Goal: Information Seeking & Learning: Get advice/opinions

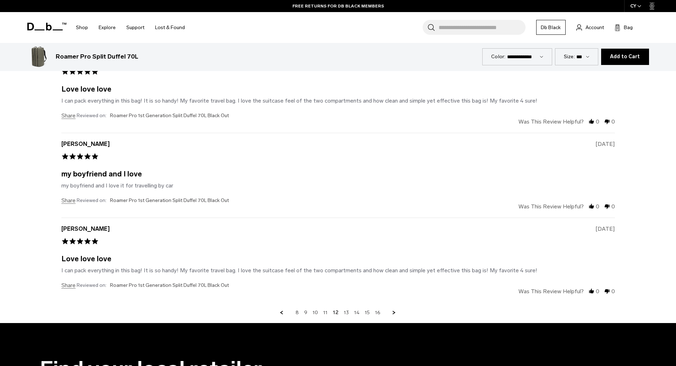
scroll to position [2197, 0]
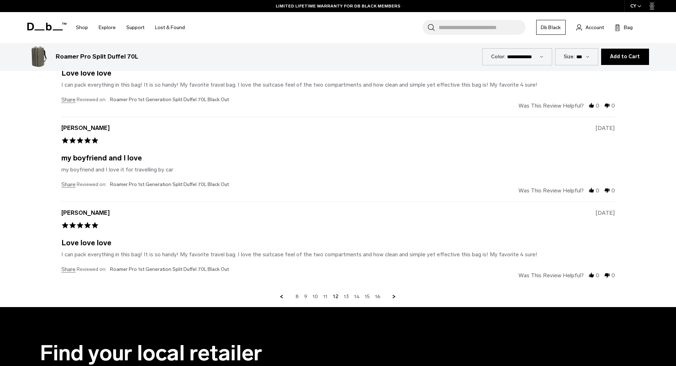
click at [395, 295] on link "Next Page" at bounding box center [394, 297] width 6 height 6
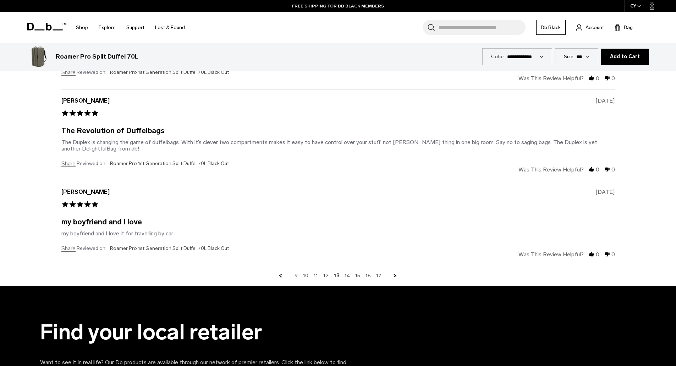
scroll to position [2268, 0]
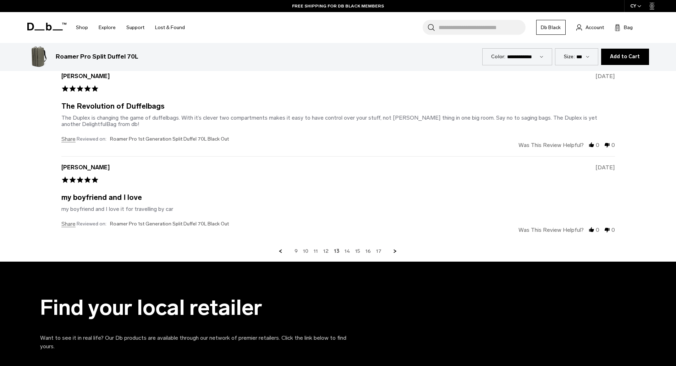
click at [396, 251] on link "Next Page" at bounding box center [395, 251] width 6 height 6
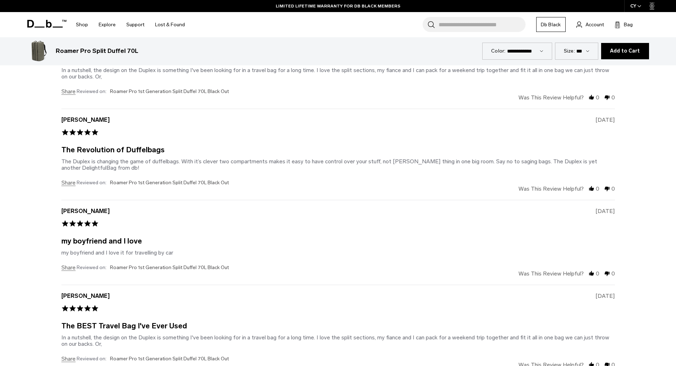
scroll to position [2126, 0]
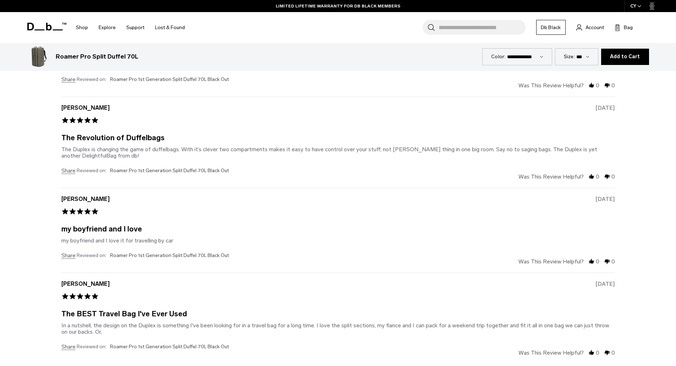
drag, startPoint x: 396, startPoint y: 249, endPoint x: 42, endPoint y: 241, distance: 354.1
click at [41, 241] on section "Why they love it Powered by ask a question write a review 4.8 star rating 4.8 1…" at bounding box center [338, 95] width 639 height 577
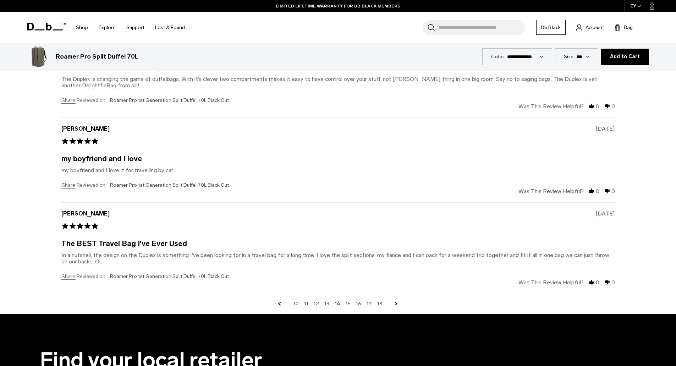
scroll to position [2197, 0]
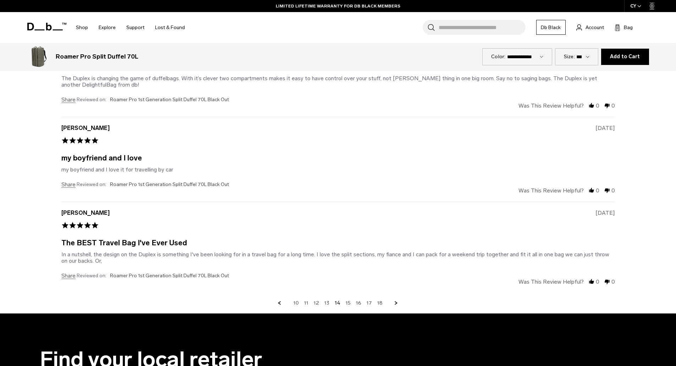
click at [398, 301] on link "Next Page" at bounding box center [396, 303] width 6 height 6
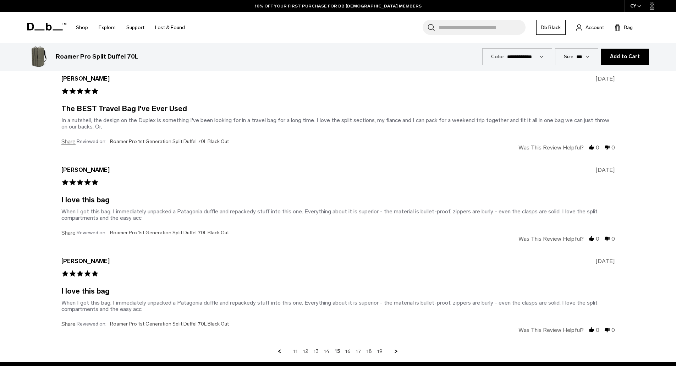
scroll to position [2268, 0]
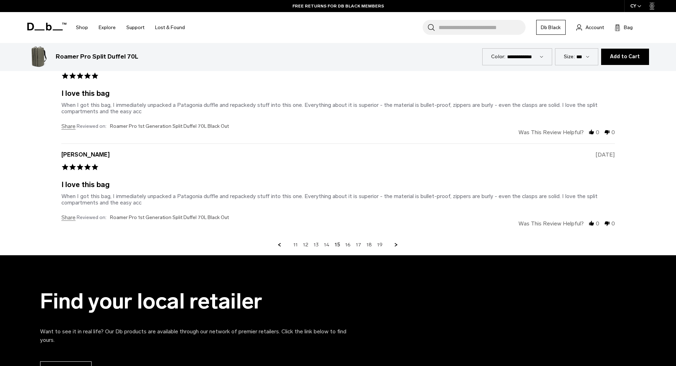
click at [396, 244] on link "Next Page" at bounding box center [396, 245] width 6 height 6
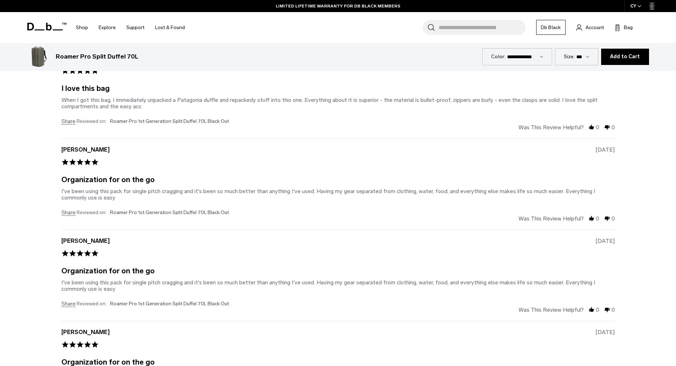
scroll to position [2126, 0]
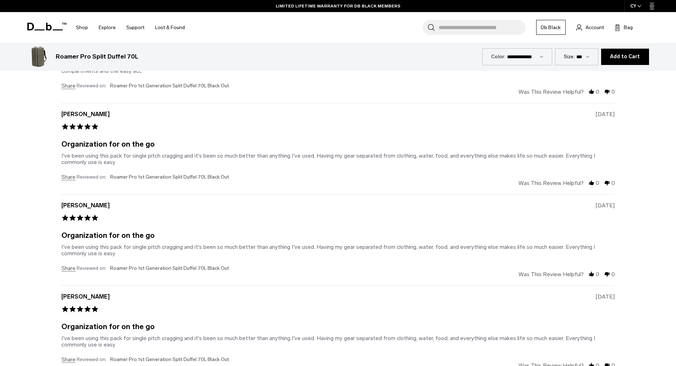
drag, startPoint x: 358, startPoint y: 211, endPoint x: 320, endPoint y: 212, distance: 38.3
click at [320, 212] on div "I [PERSON_NAME] 5.0 star rating [DATE]" at bounding box center [338, 215] width 554 height 27
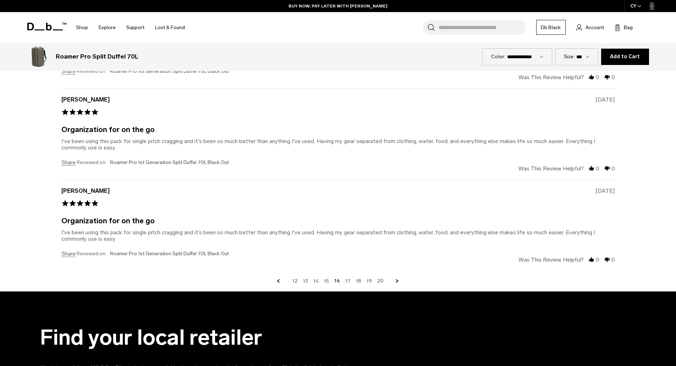
scroll to position [2232, 0]
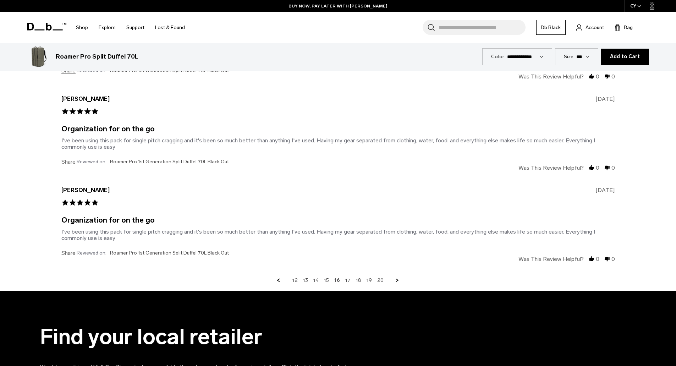
click at [396, 279] on link "Next Page" at bounding box center [397, 280] width 6 height 6
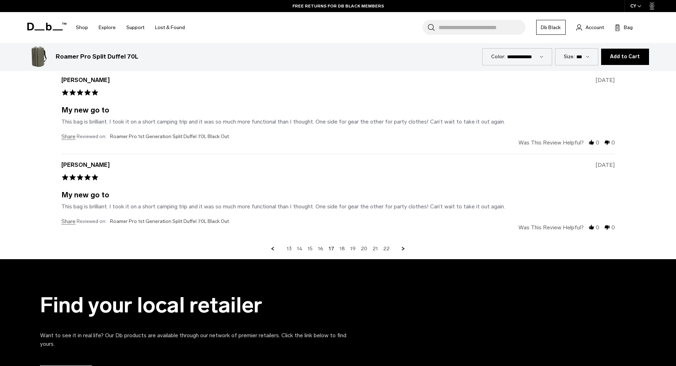
scroll to position [2268, 0]
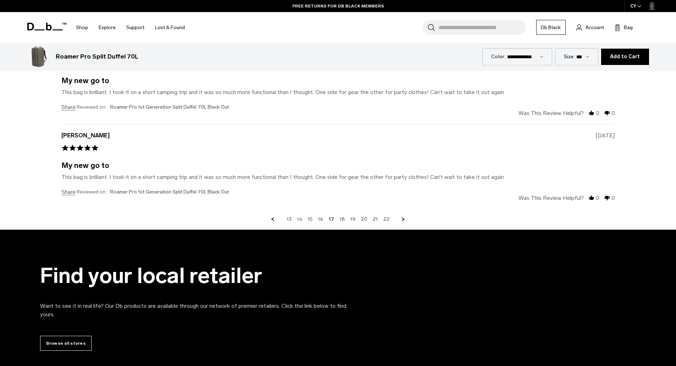
click at [401, 216] on link "Next Page" at bounding box center [403, 219] width 6 height 6
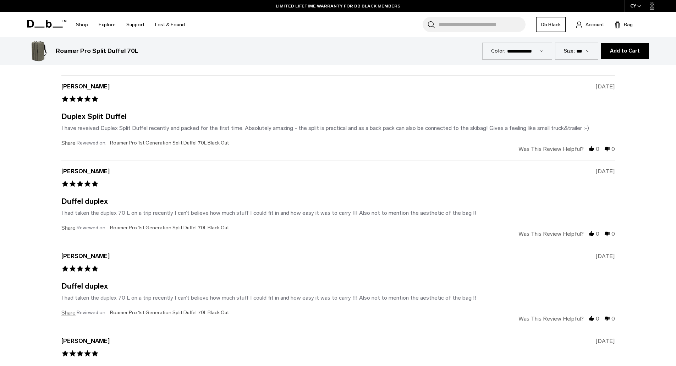
scroll to position [1984, 0]
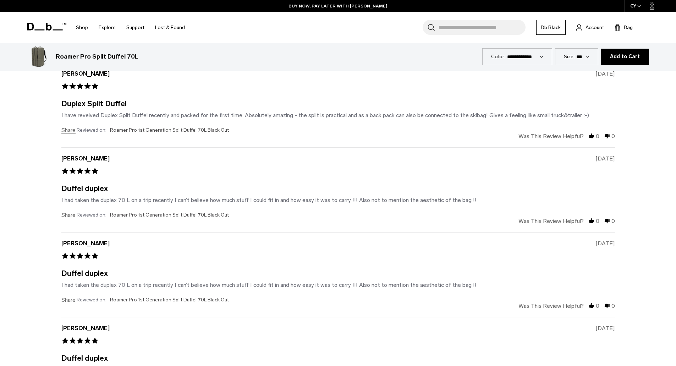
drag, startPoint x: 403, startPoint y: 213, endPoint x: 28, endPoint y: 193, distance: 375.1
click at [27, 193] on section "Why they love it Powered by ask a question write a review 4.8 star rating 4.8 1…" at bounding box center [338, 228] width 639 height 558
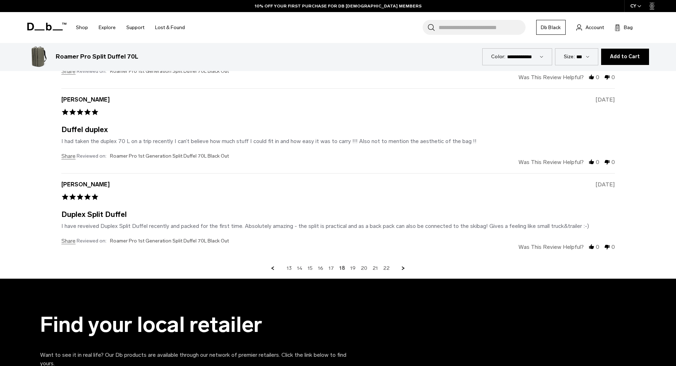
scroll to position [2232, 0]
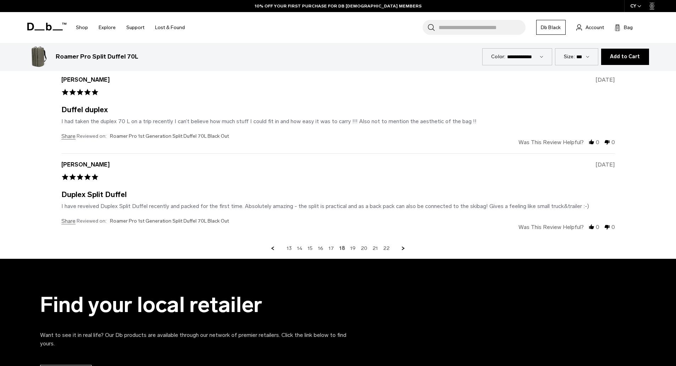
click at [402, 247] on link "Next Page" at bounding box center [403, 248] width 6 height 6
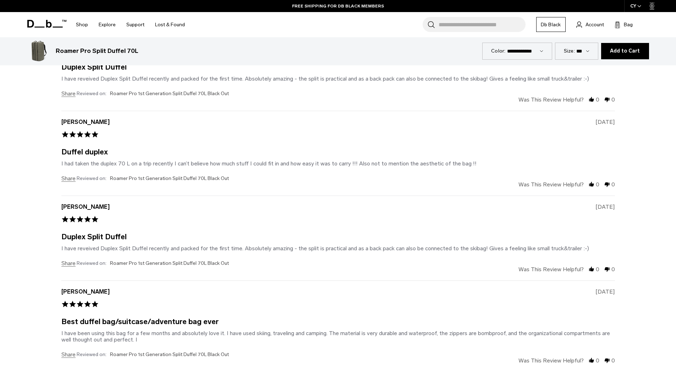
scroll to position [2019, 0]
